Goal: Find specific page/section: Find specific page/section

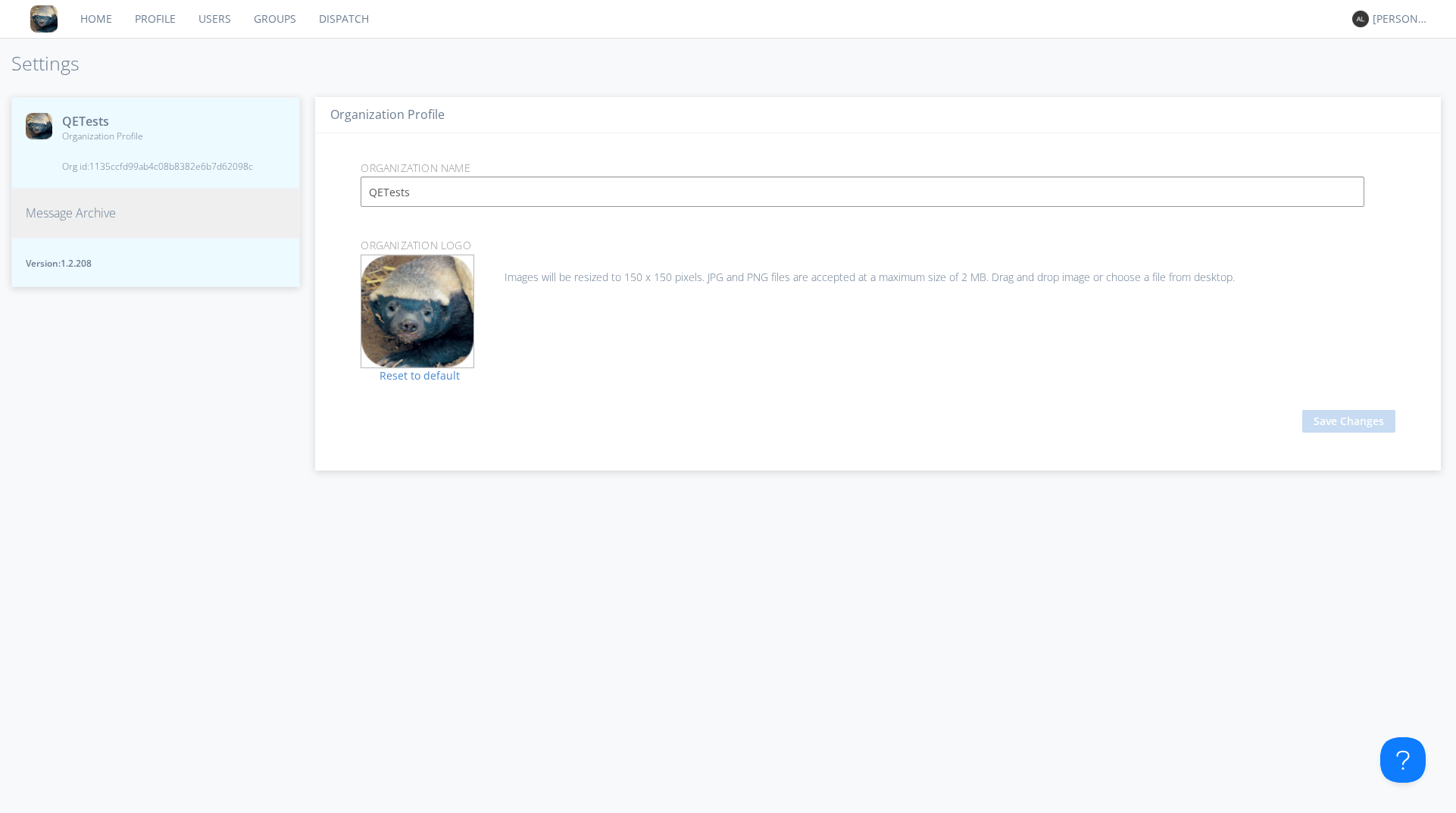
drag, startPoint x: 102, startPoint y: 266, endPoint x: 65, endPoint y: 267, distance: 37.0
click at [65, 267] on span "Version: 1.2.208" at bounding box center [156, 263] width 260 height 13
drag, startPoint x: 66, startPoint y: 262, endPoint x: 103, endPoint y: 265, distance: 37.1
click at [103, 265] on span "Version: 1.2.208" at bounding box center [156, 263] width 260 height 13
